Goal: Transaction & Acquisition: Purchase product/service

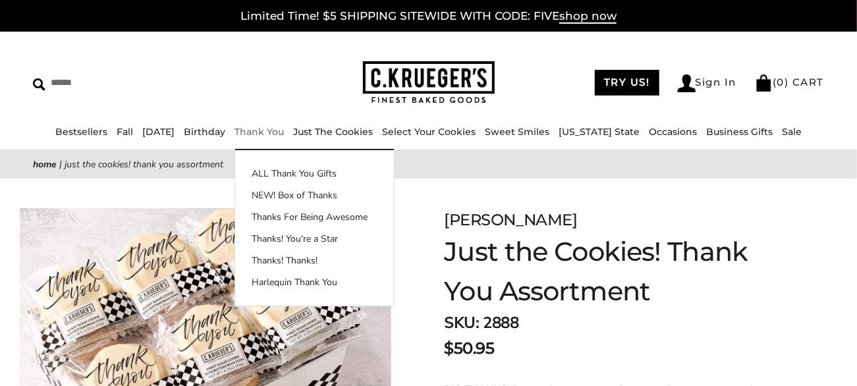
click at [284, 130] on link "Thank You" at bounding box center [258, 132] width 49 height 12
